Goal: Information Seeking & Learning: Learn about a topic

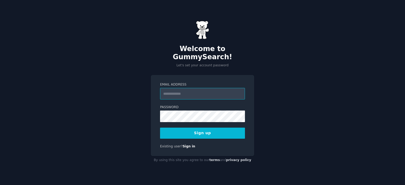
click at [187, 90] on input "Email Address" at bounding box center [202, 94] width 85 height 12
type input "**********"
click at [211, 130] on button "Sign up" at bounding box center [202, 133] width 85 height 11
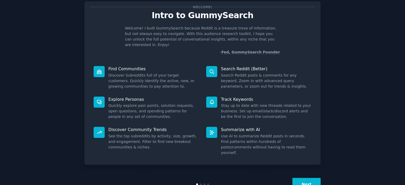
scroll to position [21, 0]
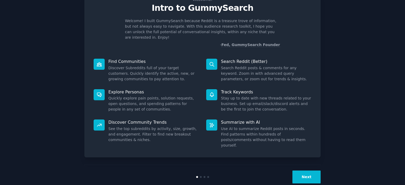
click at [307, 171] on button "Next" at bounding box center [306, 177] width 28 height 13
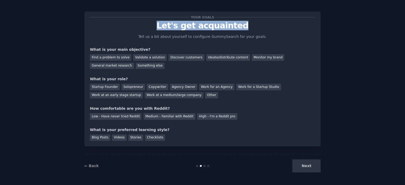
drag, startPoint x: 158, startPoint y: 28, endPoint x: 253, endPoint y: 21, distance: 94.6
click at [253, 21] on p "Let's get acquainted" at bounding box center [202, 25] width 225 height 9
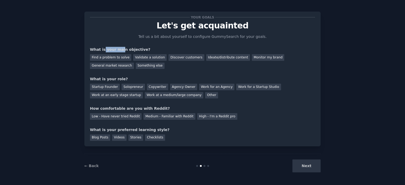
drag, startPoint x: 101, startPoint y: 50, endPoint x: 118, endPoint y: 51, distance: 17.2
click at [118, 51] on div "What is your main objective?" at bounding box center [202, 50] width 225 height 6
click at [134, 63] on div "General market research" at bounding box center [112, 66] width 44 height 7
click at [182, 58] on div "Discover customers" at bounding box center [186, 57] width 36 height 7
click at [189, 63] on div "Find a problem to solve Validate a solution Discover customers Ideate/distribut…" at bounding box center [202, 60] width 225 height 17
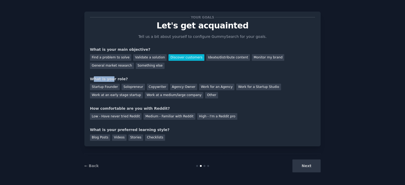
drag, startPoint x: 92, startPoint y: 79, endPoint x: 121, endPoint y: 78, distance: 29.0
click at [118, 78] on div "What is your role?" at bounding box center [202, 79] width 225 height 6
click at [143, 92] on div "Work at an early stage startup" at bounding box center [116, 95] width 53 height 7
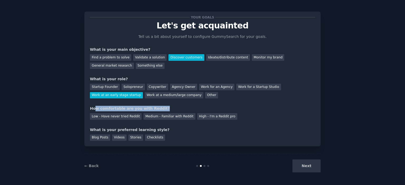
drag, startPoint x: 94, startPoint y: 107, endPoint x: 163, endPoint y: 108, distance: 69.1
click at [163, 108] on div "How comfortable are you with Reddit?" at bounding box center [202, 109] width 225 height 6
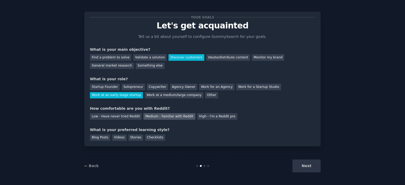
click at [148, 116] on div "Medium - Familiar with Reddit" at bounding box center [169, 116] width 52 height 7
drag, startPoint x: 117, startPoint y: 131, endPoint x: 156, endPoint y: 131, distance: 39.5
click at [156, 131] on div "What is your preferred learning style?" at bounding box center [202, 130] width 225 height 6
click at [176, 133] on div "Blog Posts Videos Stories Checklists" at bounding box center [202, 137] width 225 height 8
click at [118, 139] on div "Videos" at bounding box center [119, 138] width 15 height 7
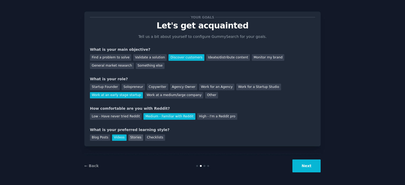
click at [132, 136] on div "Stories" at bounding box center [135, 138] width 15 height 7
click at [116, 138] on div "Videos" at bounding box center [119, 138] width 15 height 7
click at [99, 139] on div "Blog Posts" at bounding box center [100, 138] width 20 height 7
drag, startPoint x: 309, startPoint y: 171, endPoint x: 304, endPoint y: 168, distance: 5.7
click at [304, 168] on button "Next" at bounding box center [306, 166] width 28 height 13
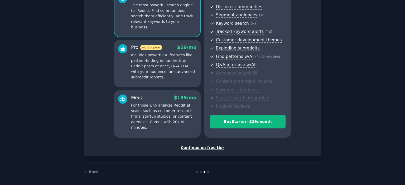
scroll to position [60, 0]
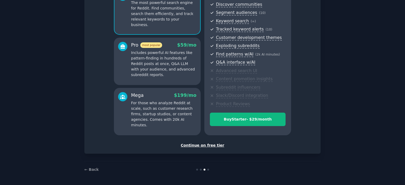
click at [200, 145] on div "Continue on free tier" at bounding box center [202, 146] width 225 height 6
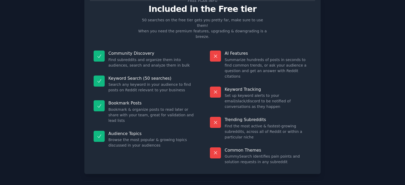
click at [255, 87] on p "Keyword Tracking" at bounding box center [268, 90] width 87 height 6
click at [252, 93] on dd "Set up keyword alerts to your email/slack/discord to be notified of conversatio…" at bounding box center [268, 101] width 87 height 17
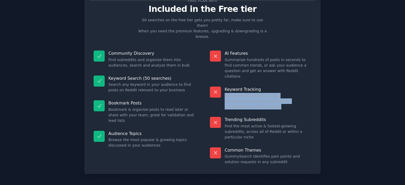
click at [252, 93] on dd "Set up keyword alerts to your email/slack/discord to be notified of conversatio…" at bounding box center [268, 101] width 87 height 17
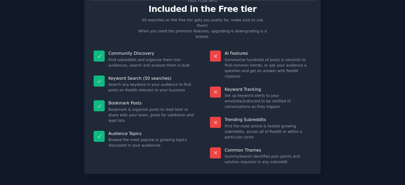
click at [264, 154] on dd "GummySearch identifies pain points and solution requests in any subreddit" at bounding box center [268, 159] width 87 height 11
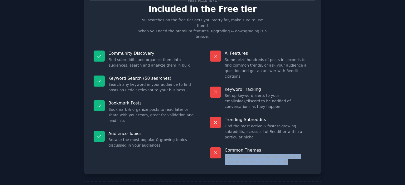
click at [264, 154] on dd "GummySearch identifies pain points and solution requests in any subreddit" at bounding box center [268, 159] width 87 height 11
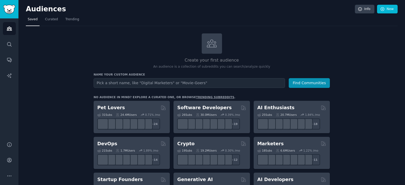
click at [129, 83] on input "text" at bounding box center [189, 83] width 191 height 10
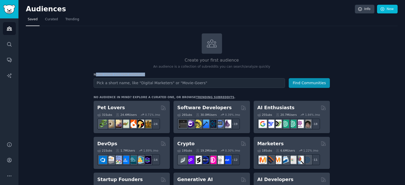
drag, startPoint x: 94, startPoint y: 73, endPoint x: 136, endPoint y: 74, distance: 42.2
click at [136, 74] on h3 "Name your custom audience" at bounding box center [212, 75] width 236 height 4
click at [135, 74] on h3 "Name your custom audience" at bounding box center [212, 75] width 236 height 4
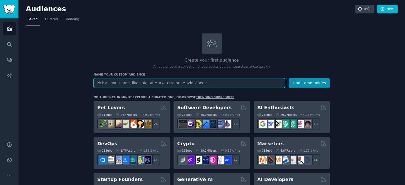
click at [128, 84] on input "text" at bounding box center [189, 83] width 191 height 10
type input "B"
click at [128, 84] on input "Silo Customers" at bounding box center [189, 83] width 191 height 10
click at [116, 82] on input "Silo Customers" at bounding box center [189, 83] width 191 height 10
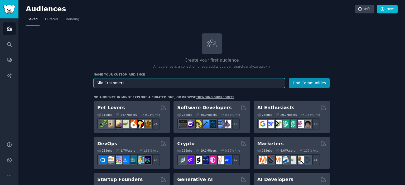
click at [116, 82] on input "Silo Customers" at bounding box center [189, 83] width 191 height 10
type input "[PERSON_NAME]'s Audience"
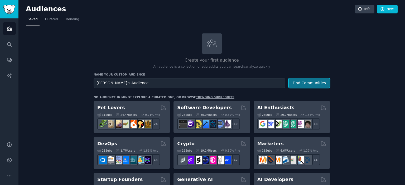
click at [304, 85] on button "Find Communities" at bounding box center [309, 83] width 41 height 10
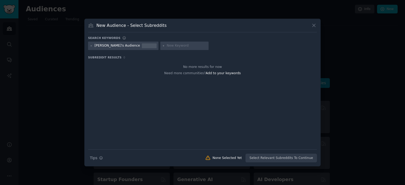
click at [100, 45] on div "[PERSON_NAME]'s Audience" at bounding box center [117, 46] width 45 height 5
click at [167, 47] on input "text" at bounding box center [187, 46] width 40 height 5
type input "bonds"
click at [162, 46] on icon at bounding box center [163, 46] width 3 height 3
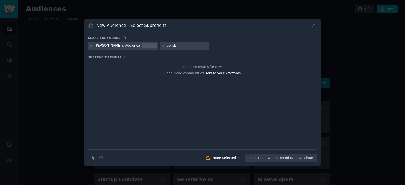
click at [167, 47] on input "bonds" at bounding box center [187, 46] width 40 height 5
click at [203, 45] on input "text" at bounding box center [223, 46] width 40 height 5
type input "investing"
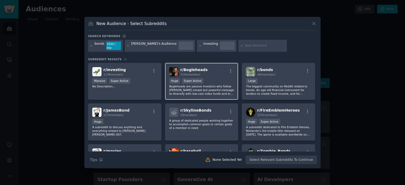
click at [213, 75] on div "r/ Bogleheads 723k members 100,000 - 1,000,000 members Huge Super Active Bogleh…" at bounding box center [201, 81] width 73 height 37
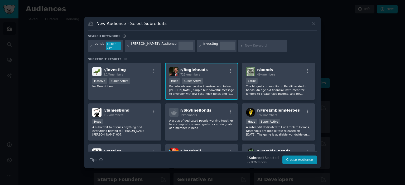
click at [245, 45] on input "text" at bounding box center [265, 46] width 40 height 5
type input "FatFire"
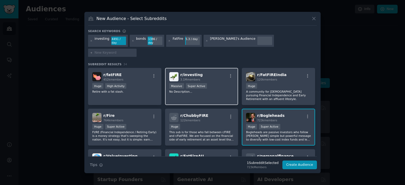
click at [210, 73] on div "r/ investing 3.1M members" at bounding box center [201, 76] width 65 height 9
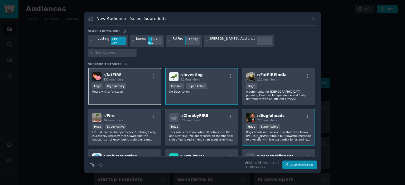
click at [153, 73] on div "r/ fatFIRE 452k members" at bounding box center [124, 76] width 65 height 9
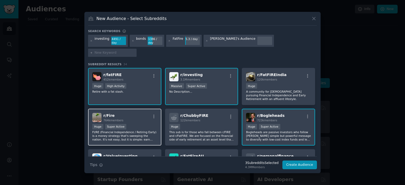
click at [139, 113] on div "r/ Fire 764k members" at bounding box center [124, 117] width 65 height 9
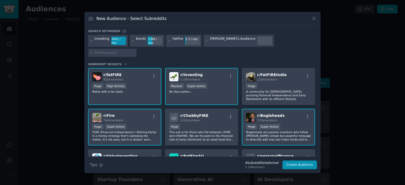
click at [137, 49] on div at bounding box center [112, 53] width 49 height 8
click at [135, 51] on input "text" at bounding box center [115, 53] width 40 height 5
type input "etfs"
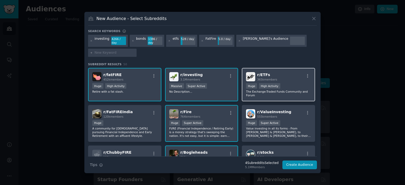
click at [295, 75] on div "r/ ETFs 365k members" at bounding box center [278, 76] width 65 height 9
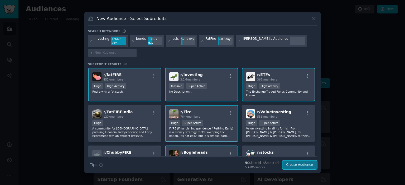
click at [296, 165] on button "Create Audience" at bounding box center [299, 165] width 35 height 9
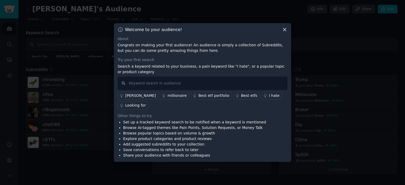
click at [283, 32] on icon at bounding box center [285, 30] width 6 height 6
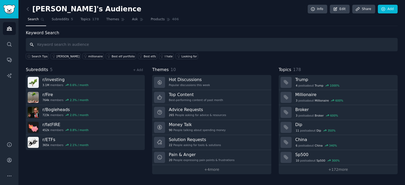
click at [77, 44] on input "text" at bounding box center [212, 44] width 372 height 13
paste input "bonds"
click at [80, 46] on input "bonds" at bounding box center [212, 44] width 372 height 13
type input "bonds"
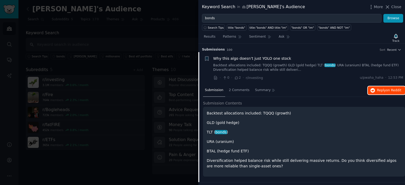
click at [388, 91] on span "on Reddit" at bounding box center [393, 91] width 15 height 4
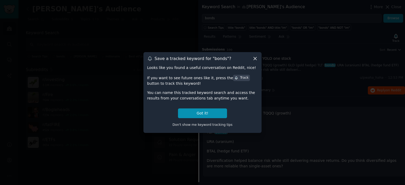
click at [256, 59] on icon at bounding box center [255, 59] width 6 height 6
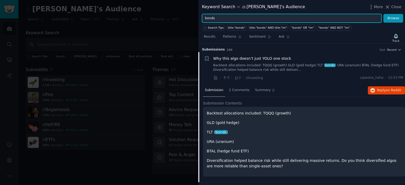
click at [297, 20] on input "bonds" at bounding box center [292, 18] width 180 height 9
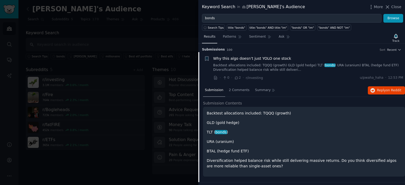
click at [208, 38] on span "Results" at bounding box center [210, 37] width 12 height 5
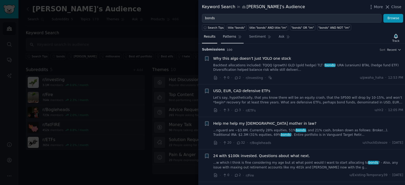
click at [230, 37] on span "Patterns" at bounding box center [229, 37] width 13 height 5
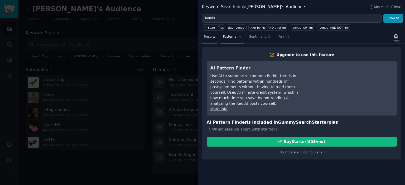
click at [215, 39] on link "Results" at bounding box center [209, 38] width 15 height 11
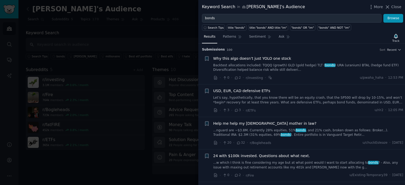
click at [247, 124] on span "Help me help my [DEMOGRAPHIC_DATA] mother in law?" at bounding box center [264, 124] width 103 height 6
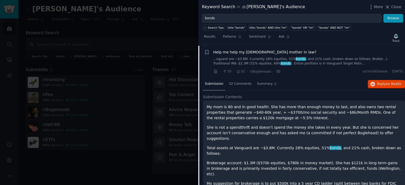
scroll to position [73, 0]
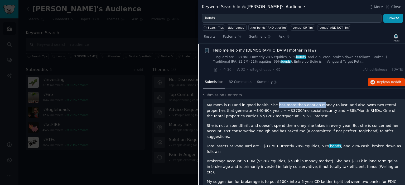
drag, startPoint x: 270, startPoint y: 104, endPoint x: 312, endPoint y: 106, distance: 42.0
click at [312, 106] on p "My mom is 80 and in good health. She has more than enough money to last, and al…" at bounding box center [304, 111] width 195 height 17
click at [294, 106] on p "My mom is 80 and in good health. She has more than enough money to last, and al…" at bounding box center [304, 111] width 195 height 17
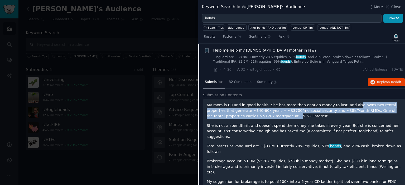
drag, startPoint x: 345, startPoint y: 104, endPoint x: 241, endPoint y: 113, distance: 103.7
click at [241, 113] on p "My mom is 80 and in good health. She has more than enough money to last, and al…" at bounding box center [304, 111] width 195 height 17
click at [253, 111] on p "My mom is 80 and in good health. She has more than enough money to last, and al…" at bounding box center [304, 111] width 195 height 17
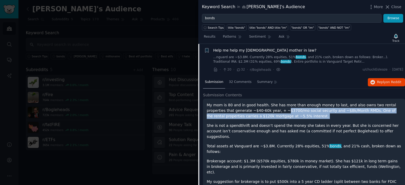
drag, startPoint x: 257, startPoint y: 111, endPoint x: 336, endPoint y: 114, distance: 79.1
click at [336, 114] on p "My mom is 80 and in good health. She has more than enough money to last, and al…" at bounding box center [304, 111] width 195 height 17
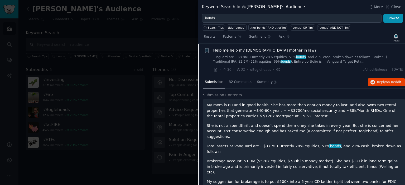
click at [233, 128] on p "She is not a spendthrift and doesn’t spend the money she takes in every year. B…" at bounding box center [304, 131] width 195 height 17
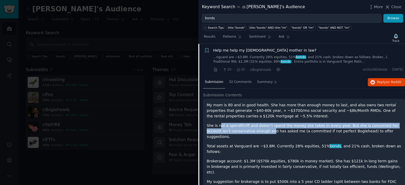
drag, startPoint x: 220, startPoint y: 127, endPoint x: 251, endPoint y: 132, distance: 31.9
click at [246, 130] on p "She is not a spendthrift and doesn’t spend the money she takes in every year. B…" at bounding box center [304, 131] width 195 height 17
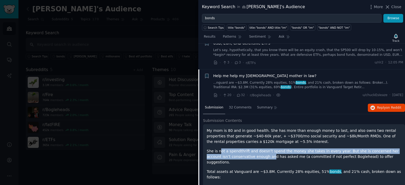
scroll to position [47, 0]
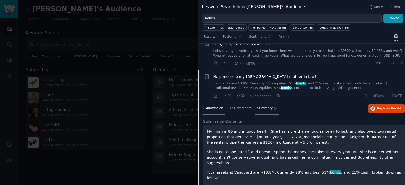
click at [257, 107] on span "Summary" at bounding box center [265, 108] width 16 height 5
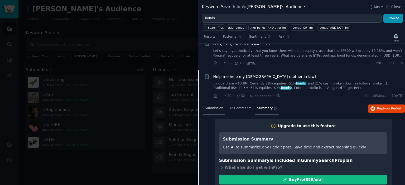
click at [213, 108] on span "Submission" at bounding box center [214, 108] width 18 height 5
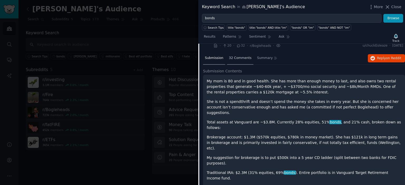
scroll to position [100, 0]
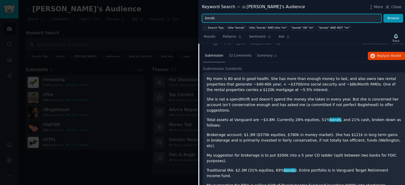
click at [231, 17] on input "bonds" at bounding box center [292, 18] width 180 height 9
paste input "HY bond"
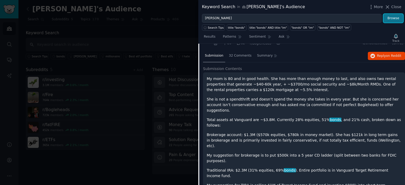
click at [393, 20] on button "Browse" at bounding box center [393, 18] width 20 height 9
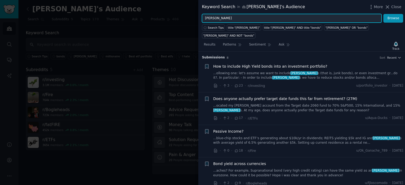
click at [247, 18] on input "HY bond" at bounding box center [292, 18] width 180 height 9
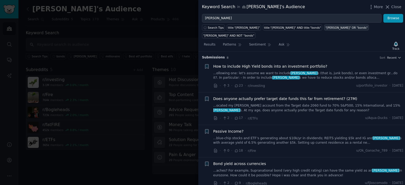
click at [325, 28] on div ""HY bond" OR "bonds"" at bounding box center [346, 28] width 42 height 4
type input ""HY bond" OR "bonds""
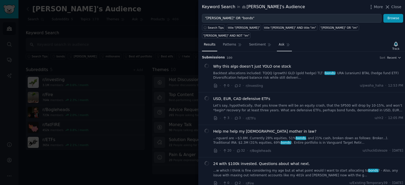
click at [279, 41] on link "Ask" at bounding box center [284, 46] width 15 height 11
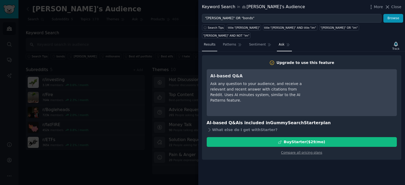
click at [210, 42] on span "Results" at bounding box center [210, 44] width 12 height 5
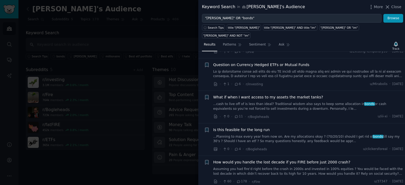
scroll to position [158, 0]
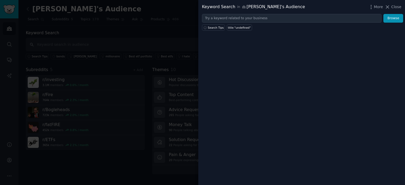
click at [253, 85] on div "Keyword Search in Silo's Audience More Close Browse Search Tips title:"undefine…" at bounding box center [301, 92] width 207 height 185
